Goal: Information Seeking & Learning: Find contact information

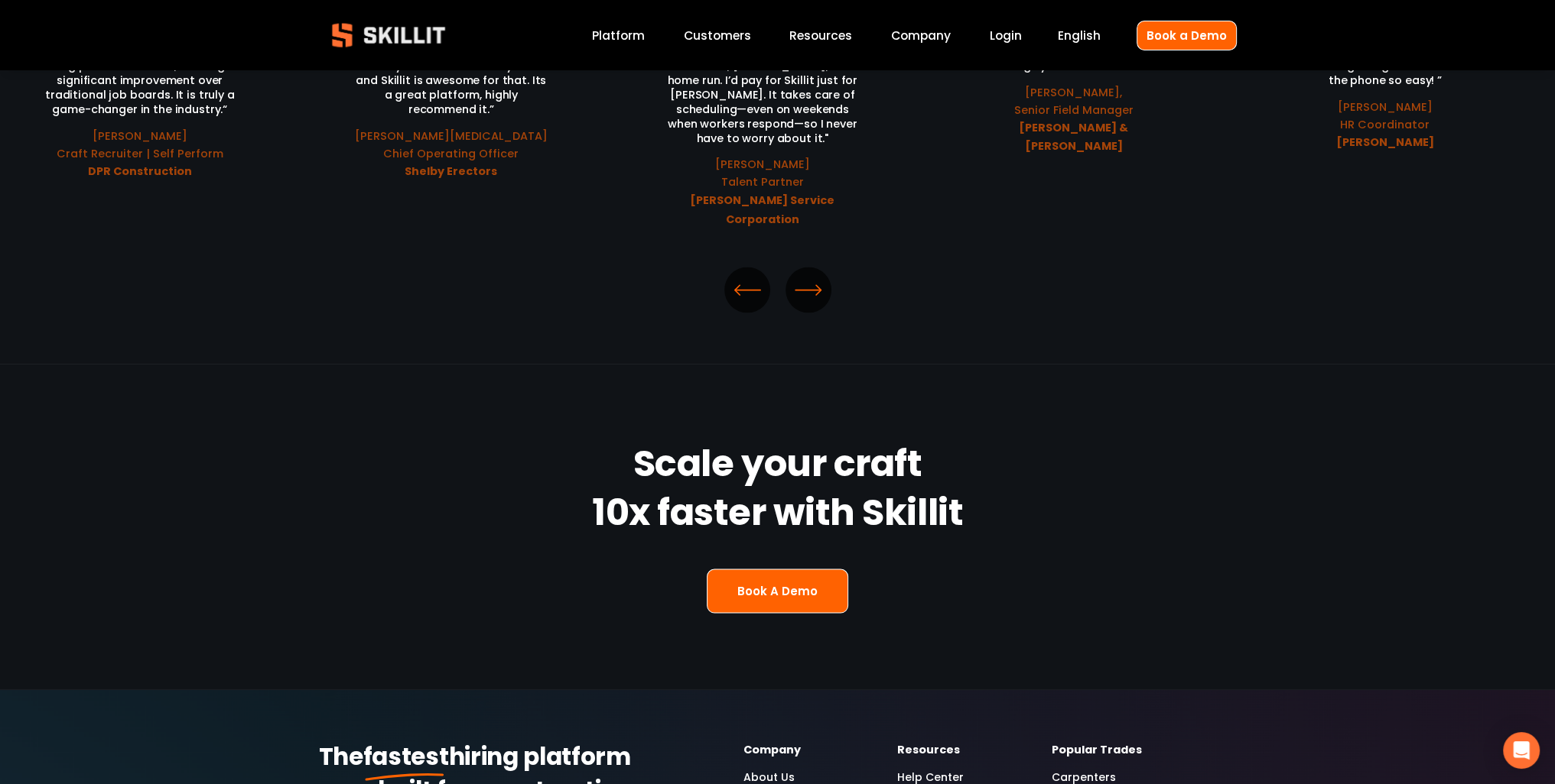
scroll to position [4205, 0]
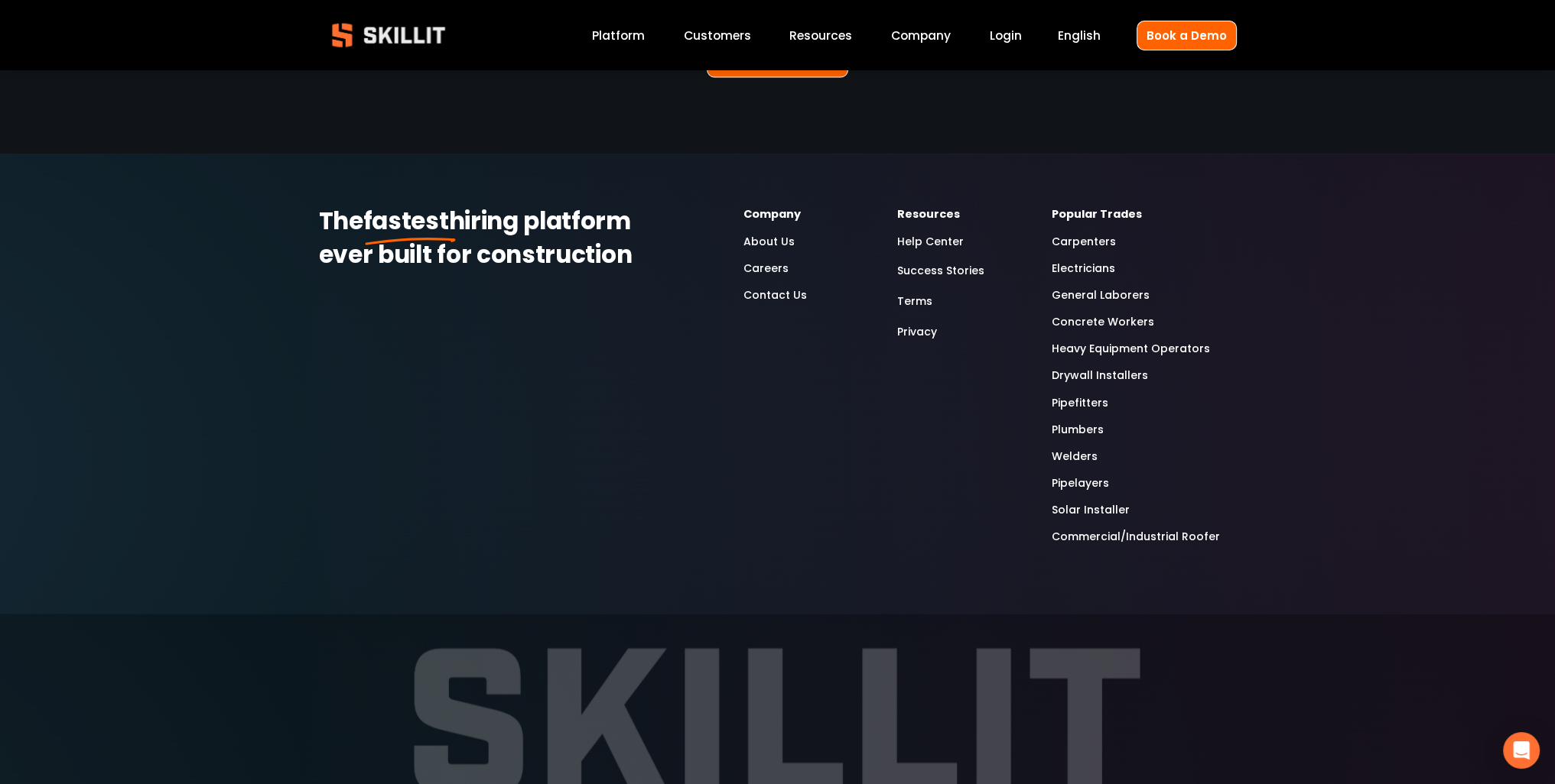
click at [917, 321] on link "Privacy" at bounding box center [917, 332] width 40 height 21
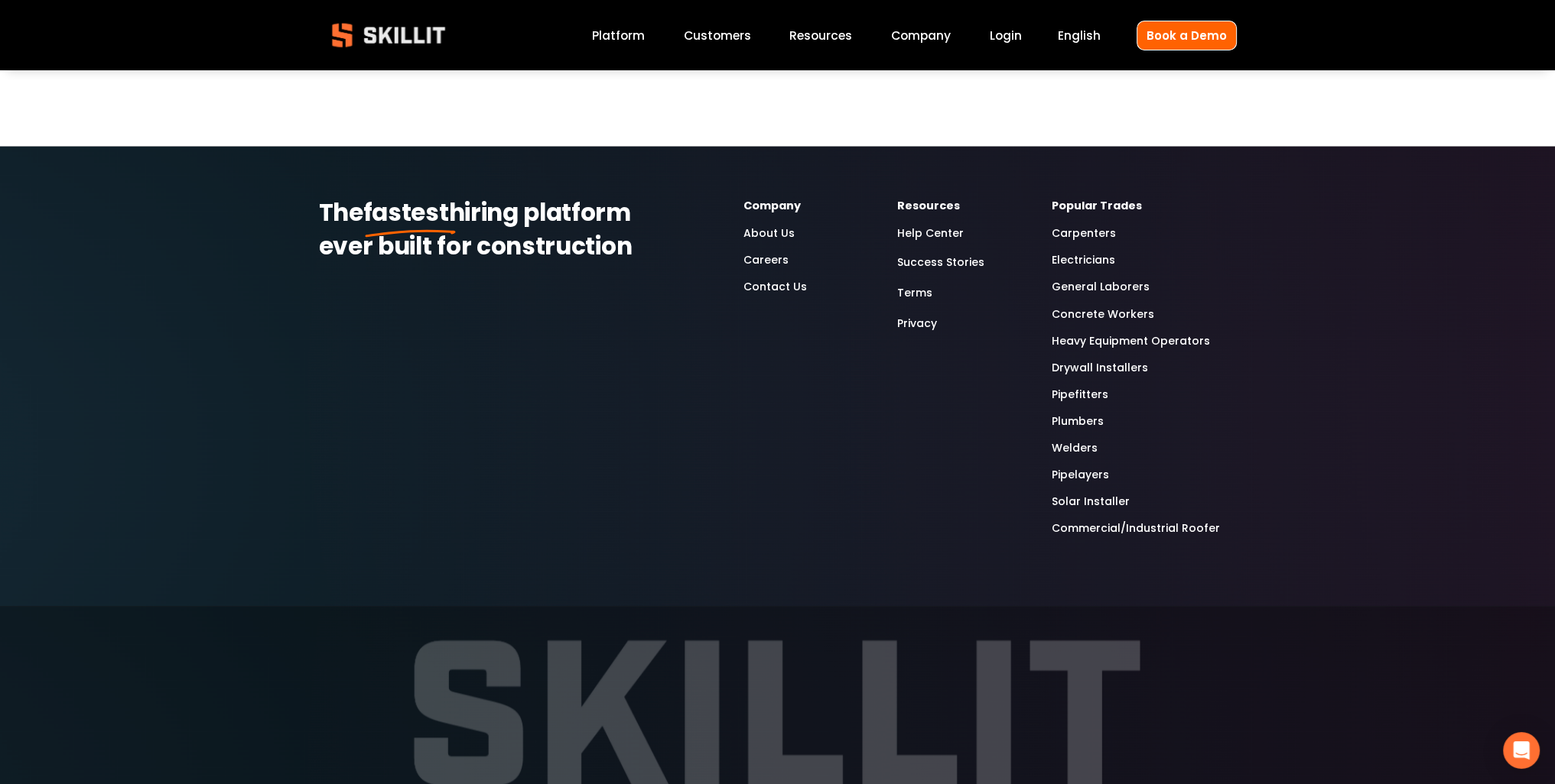
scroll to position [1987, 0]
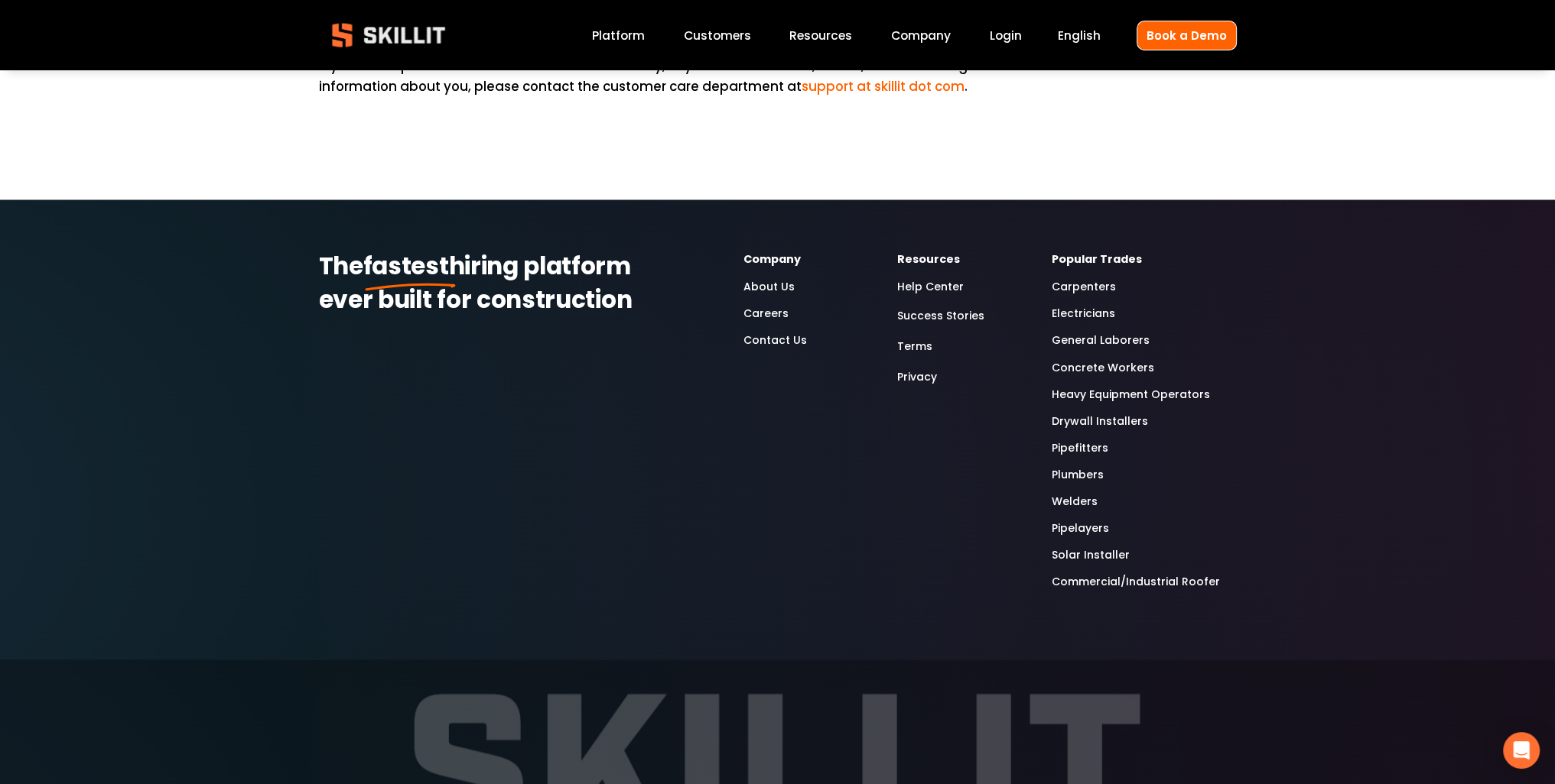
click at [917, 337] on link "Terms" at bounding box center [915, 347] width 35 height 21
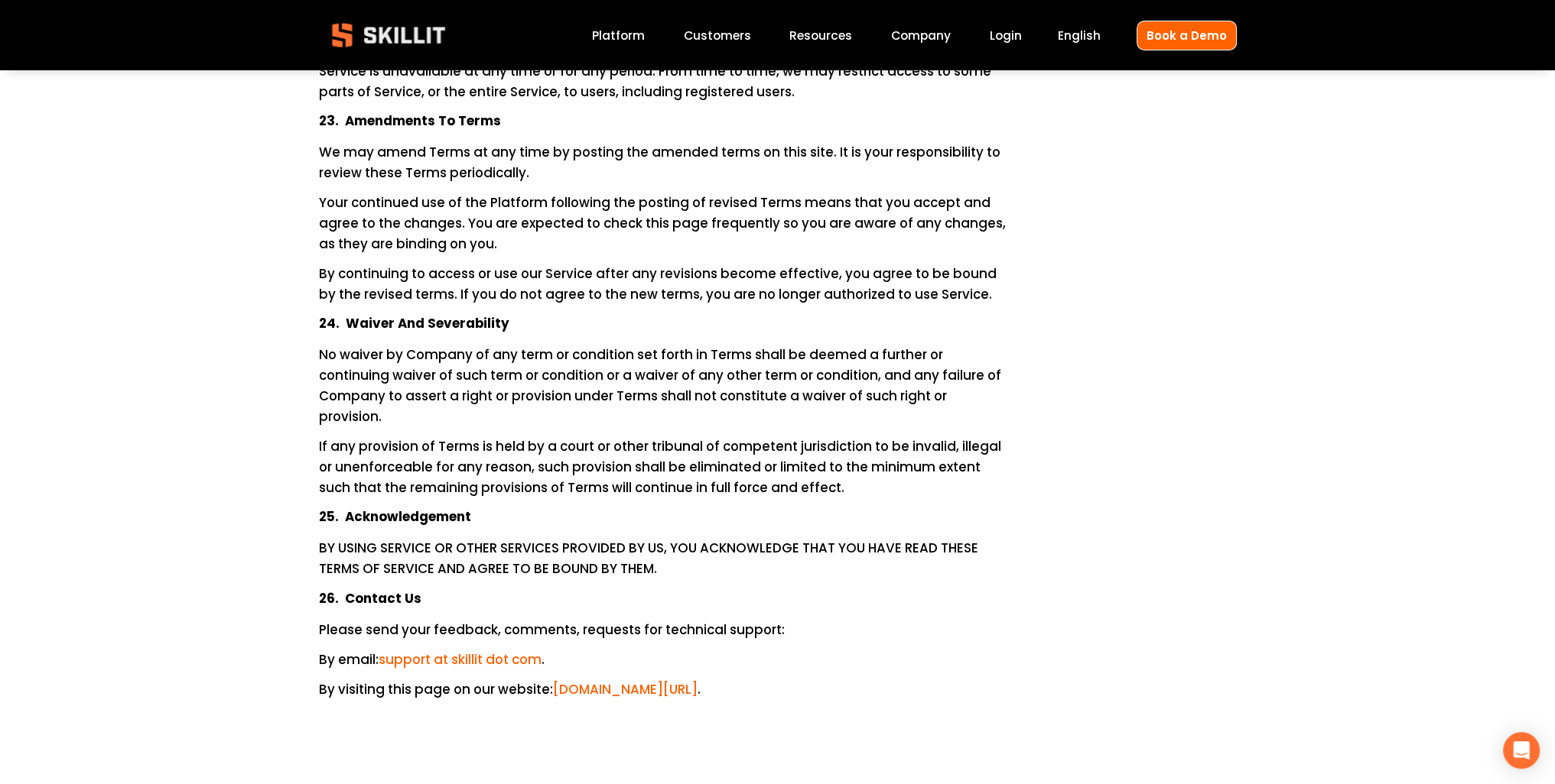
scroll to position [7260, 0]
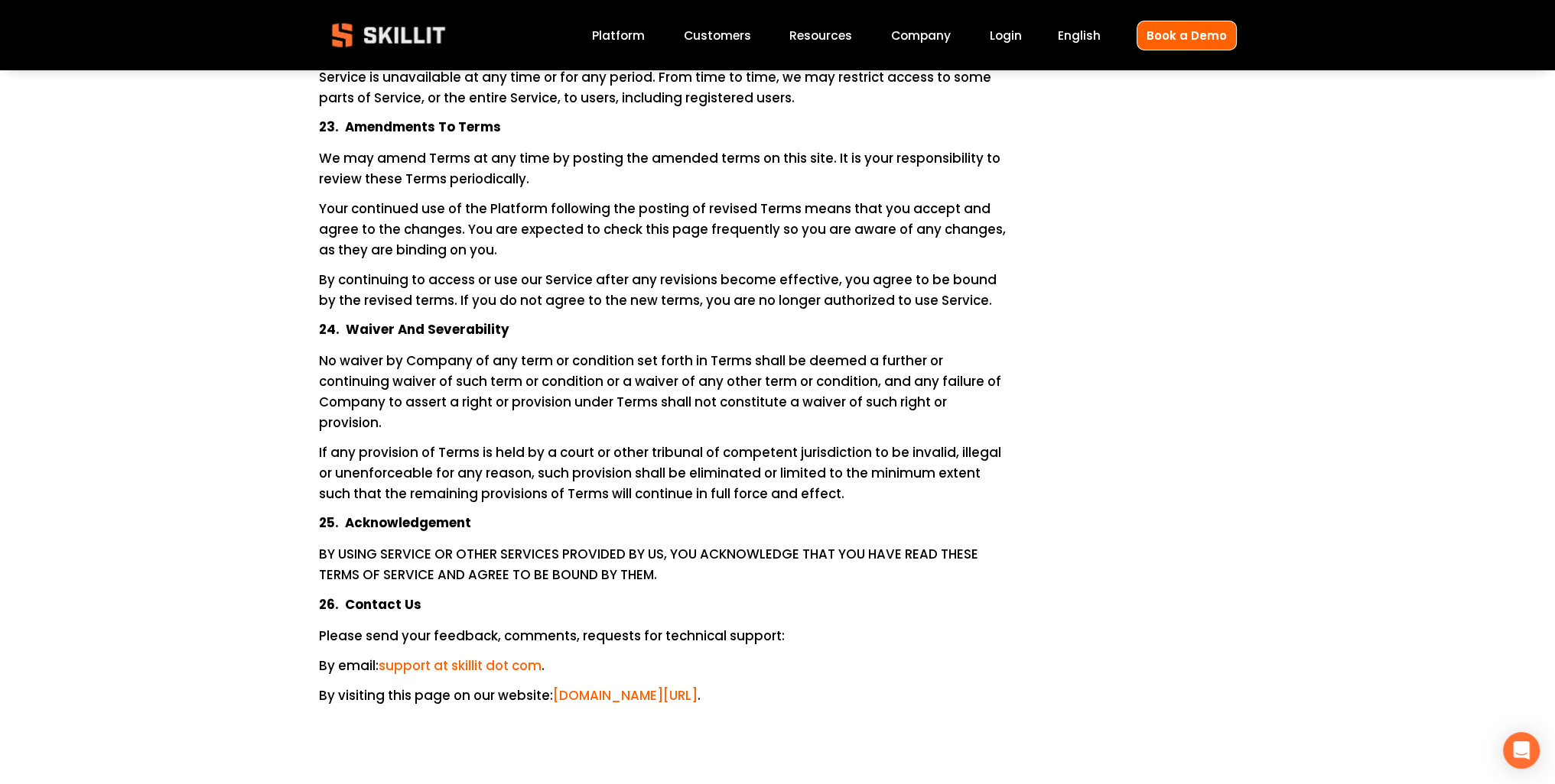
click at [468, 657] on span "support at skillit dot com" at bounding box center [460, 665] width 163 height 18
drag, startPoint x: 460, startPoint y: 559, endPoint x: 536, endPoint y: 567, distance: 76.4
click at [536, 657] on span "support at skillit dot com" at bounding box center [460, 665] width 163 height 18
drag, startPoint x: 484, startPoint y: 563, endPoint x: 530, endPoint y: 568, distance: 46.3
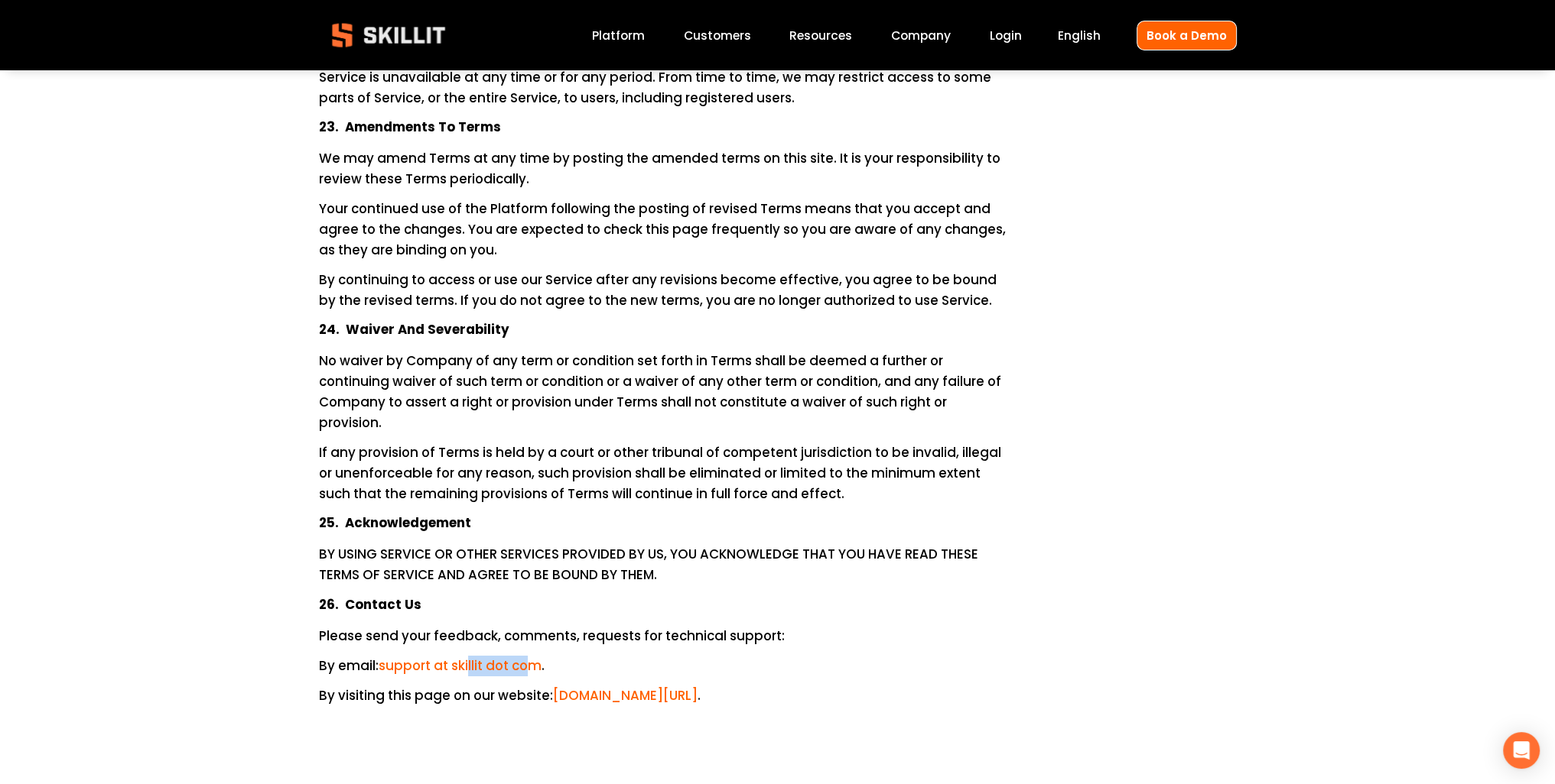
click at [530, 656] on p "By email: support at skillit dot com ." at bounding box center [663, 666] width 688 height 21
click at [496, 657] on span "support at skillit dot com" at bounding box center [460, 665] width 163 height 18
drag, startPoint x: 561, startPoint y: 596, endPoint x: 691, endPoint y: 612, distance: 131.0
click at [697, 685] on p "By visiting this page on our website: www.skillit.com/contact ." at bounding box center [663, 696] width 688 height 21
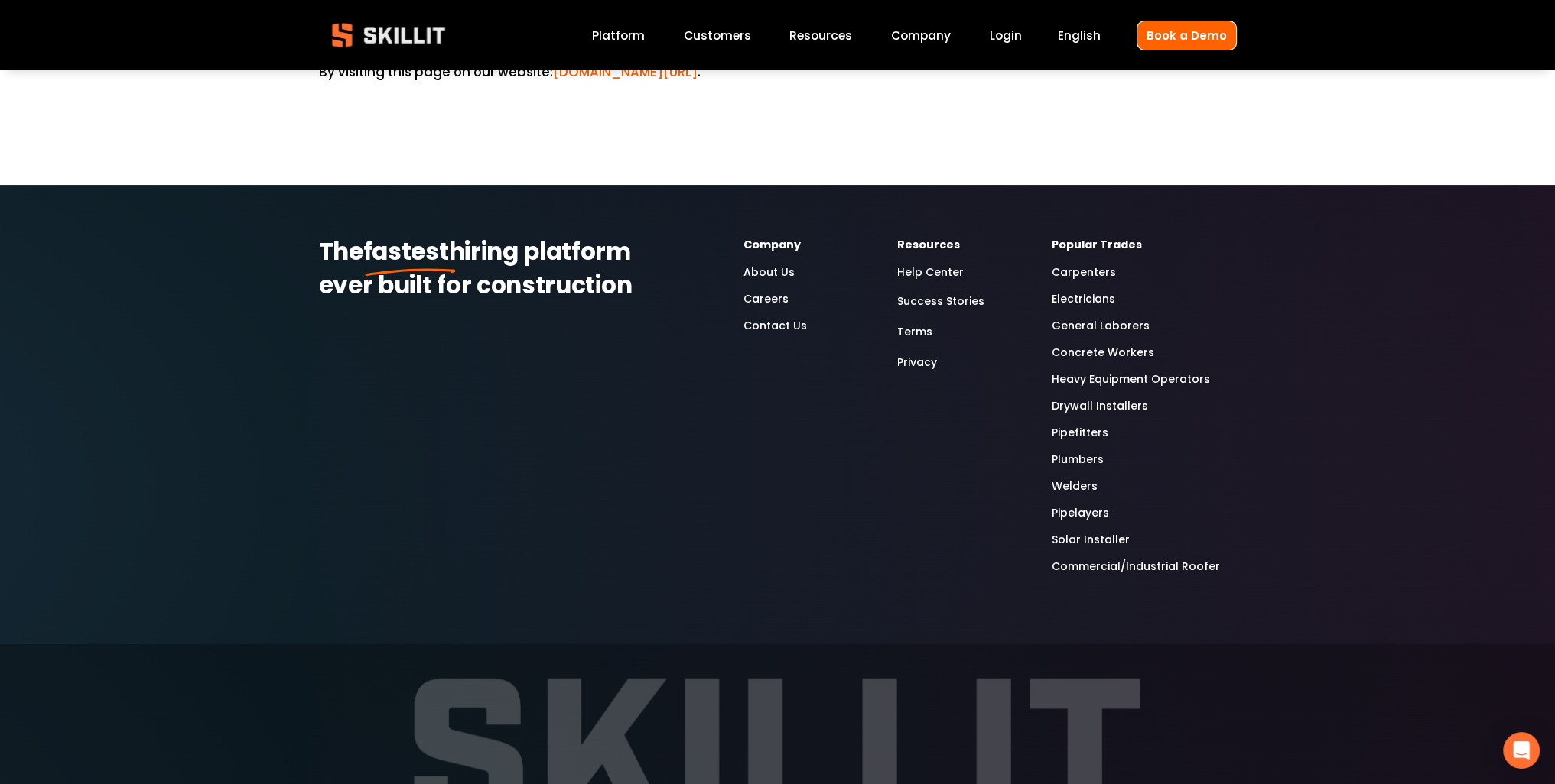
scroll to position [7559, 0]
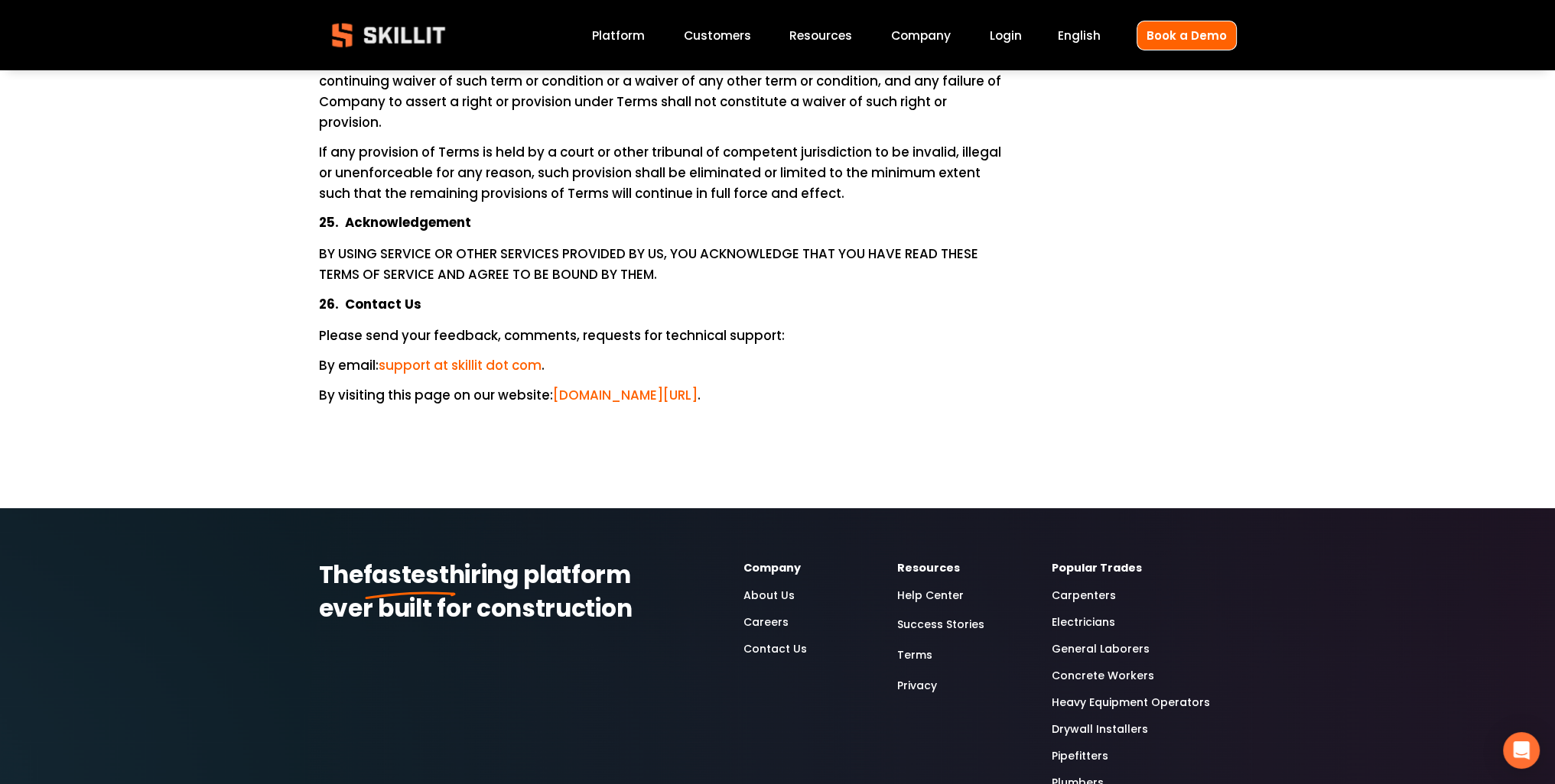
click at [916, 676] on link "Privacy" at bounding box center [917, 686] width 40 height 21
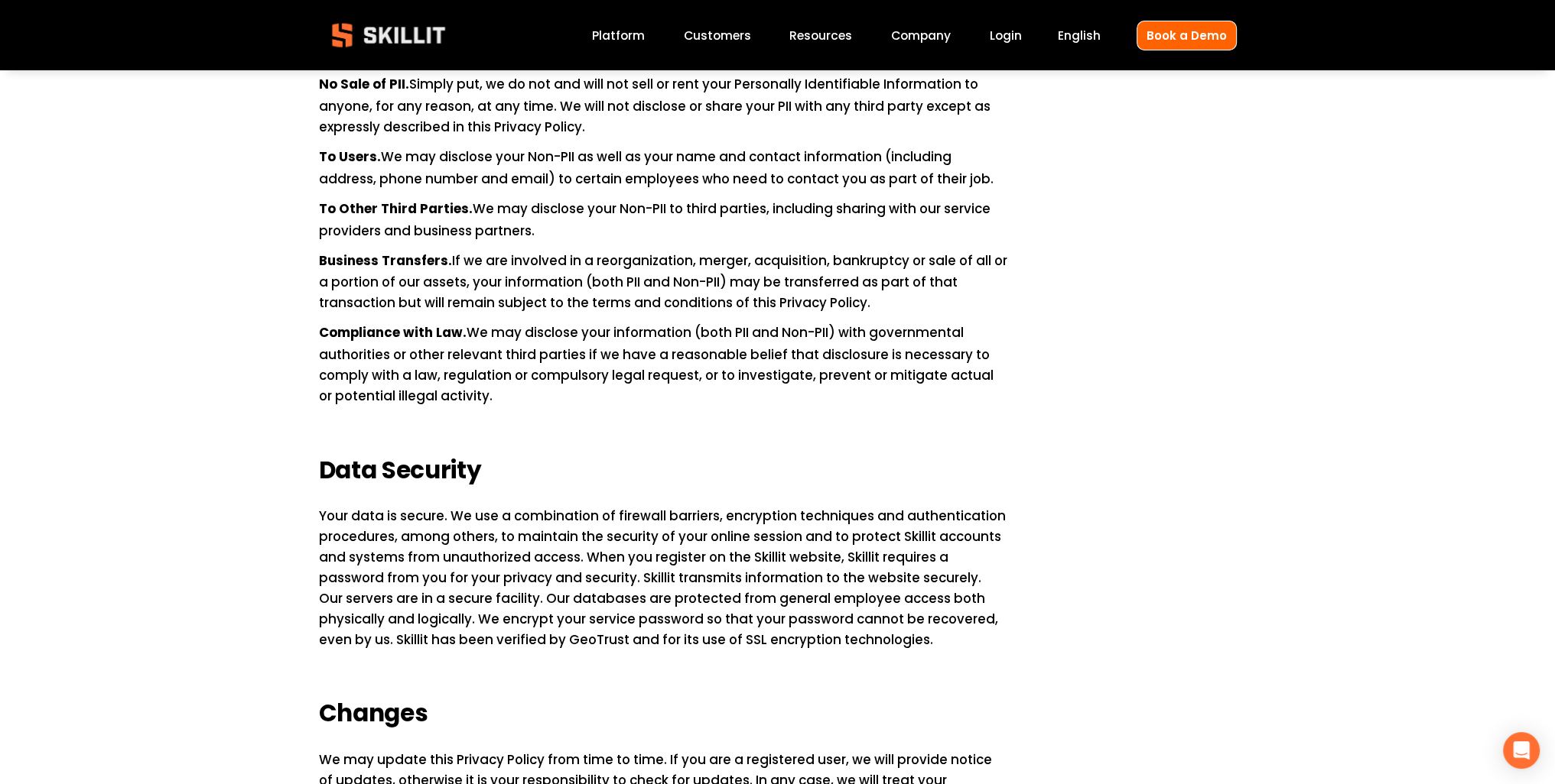
scroll to position [343, 0]
